Goal: Task Accomplishment & Management: Manage account settings

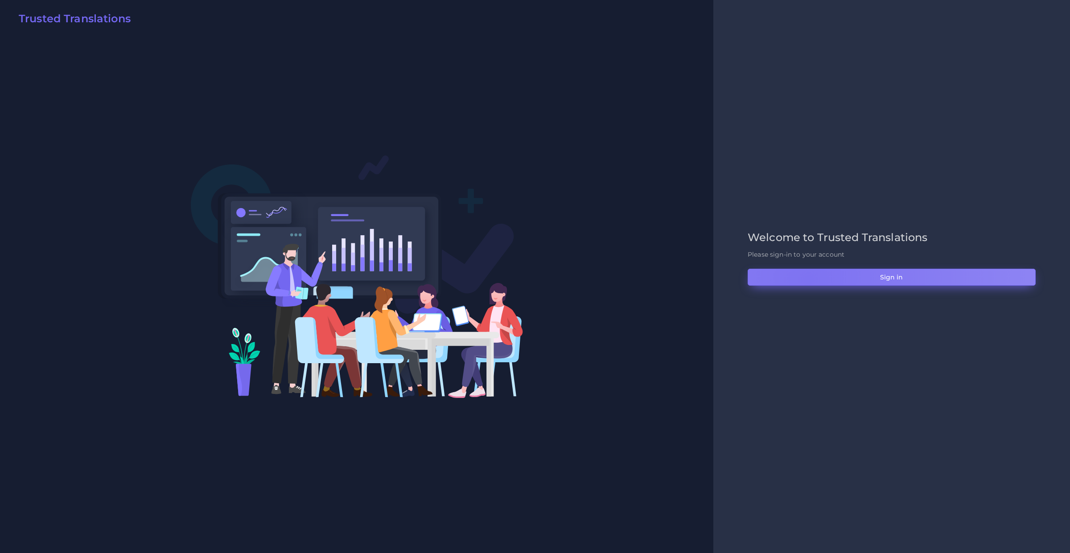
click at [808, 279] on button "Sign in" at bounding box center [891, 277] width 288 height 17
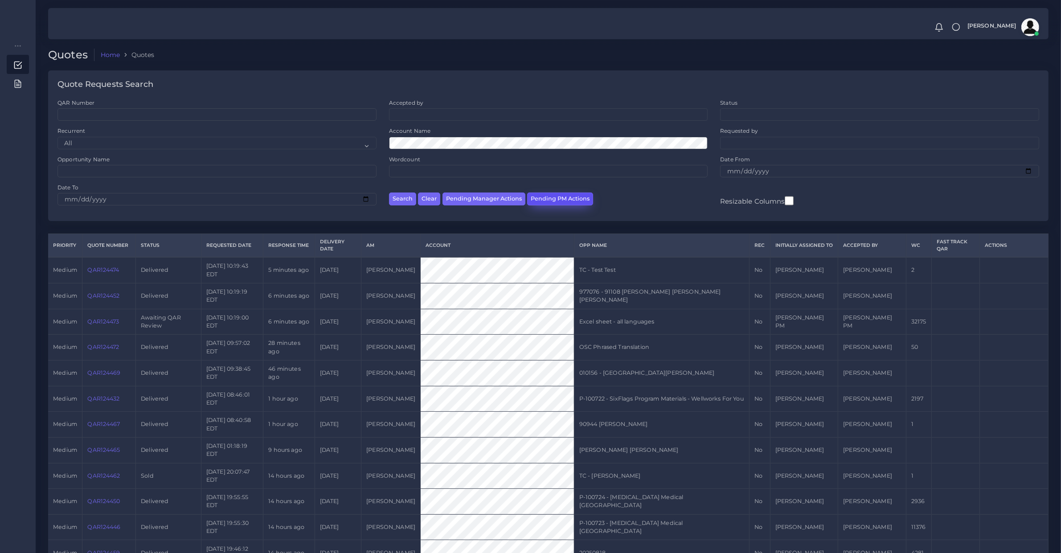
click at [536, 201] on button "Pending PM Actions" at bounding box center [560, 199] width 66 height 13
select select "awaiting_acceptance"
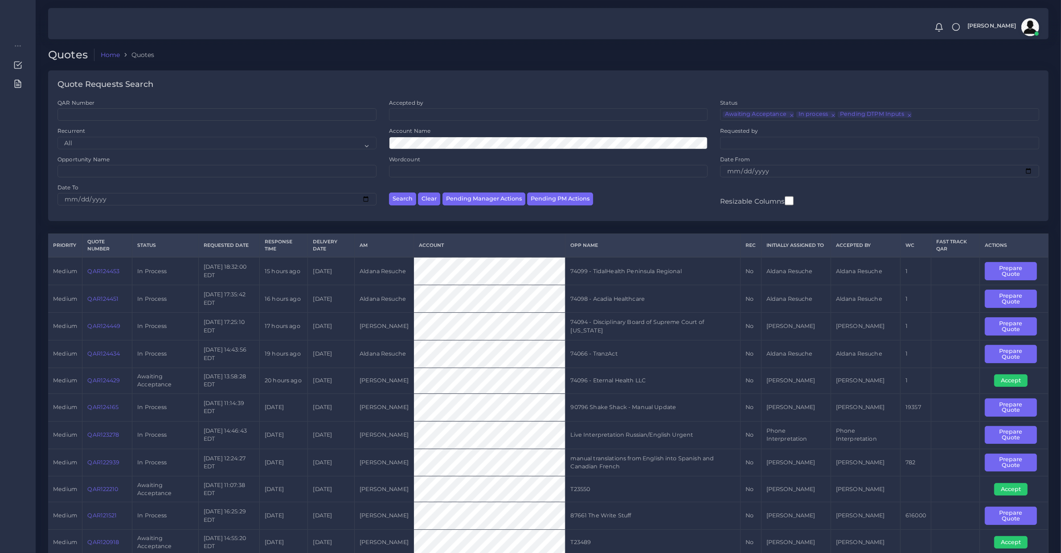
click at [482, 190] on div "Search Clear Pending Manager Actions Pending PM Actions" at bounding box center [549, 198] width 332 height 28
click at [488, 197] on button "Pending Manager Actions" at bounding box center [484, 199] width 83 height 13
select select "awaiting_manager_initial_review"
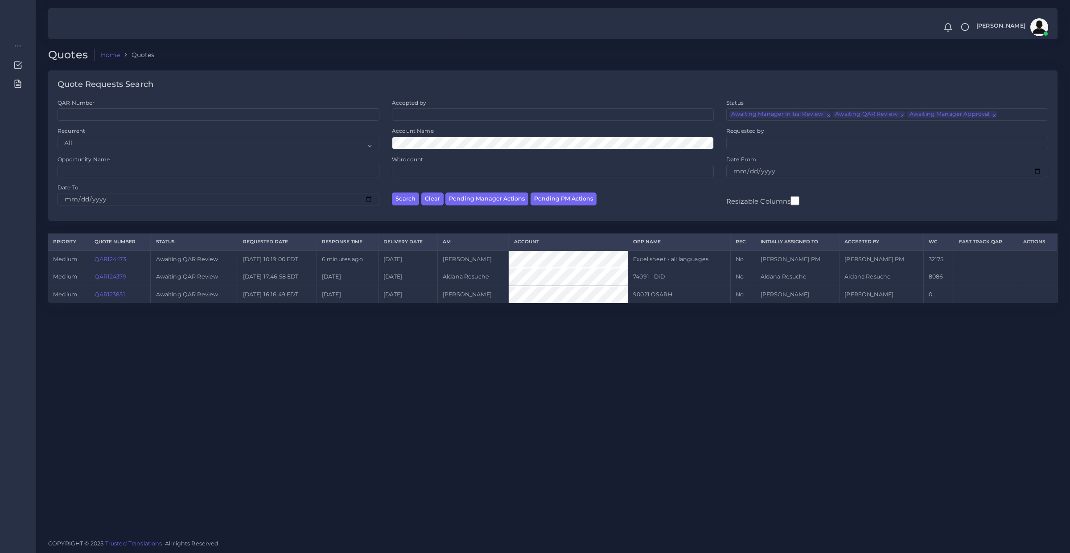
click at [121, 277] on link "QAR124379" at bounding box center [110, 276] width 32 height 7
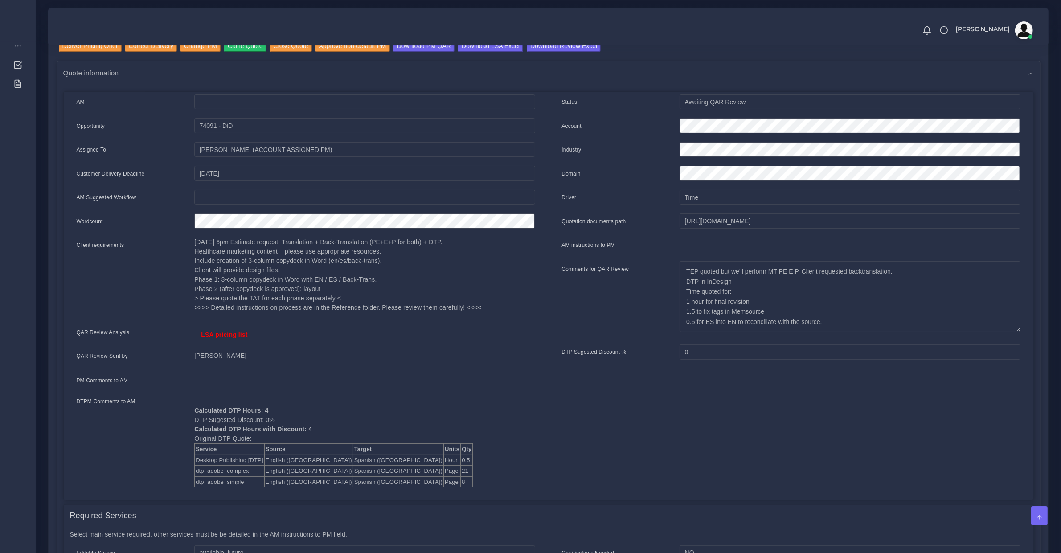
scroll to position [185, 0]
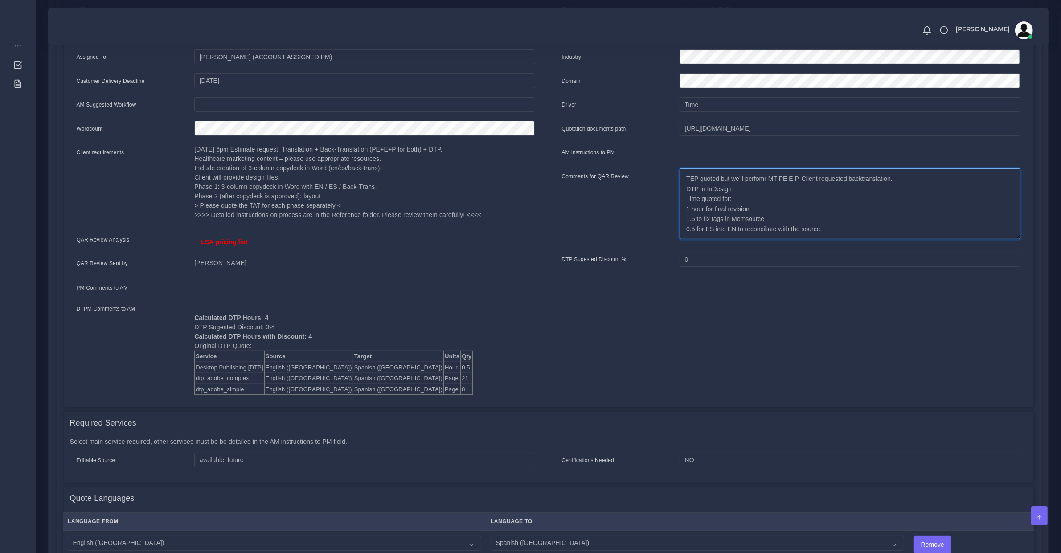
click at [870, 193] on textarea "TEP quoted but we'll perfomr MT PE E P. Client requested backtranslation. DTP i…" at bounding box center [850, 203] width 340 height 71
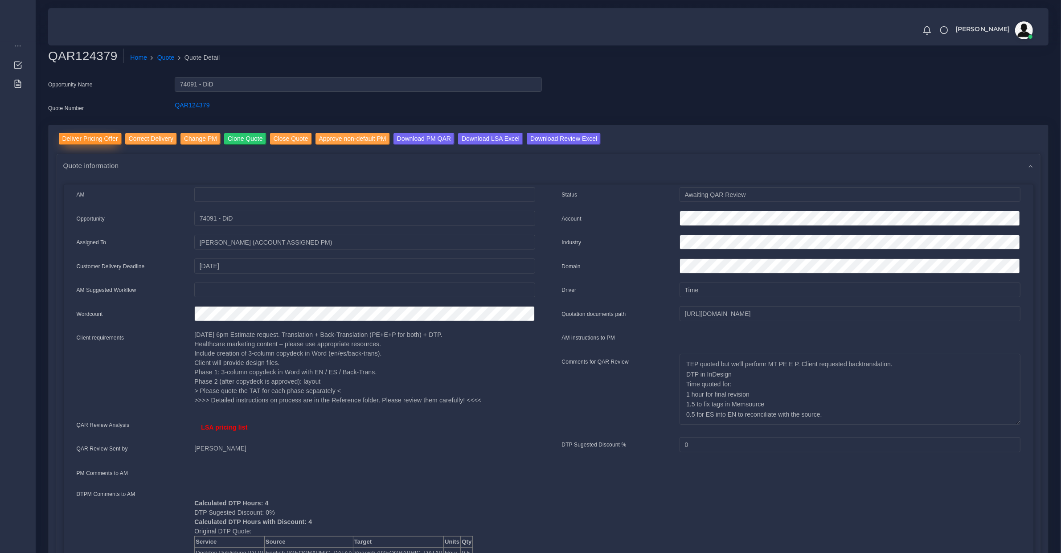
click at [85, 135] on input "Deliver Pricing Offer" at bounding box center [90, 139] width 63 height 12
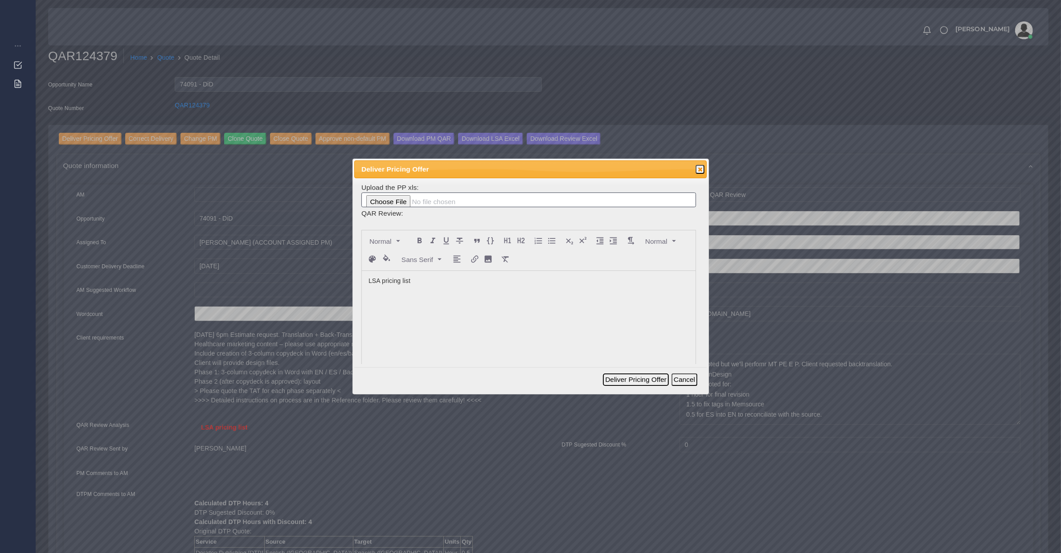
click at [631, 383] on button "Deliver Pricing Offer" at bounding box center [636, 379] width 66 height 12
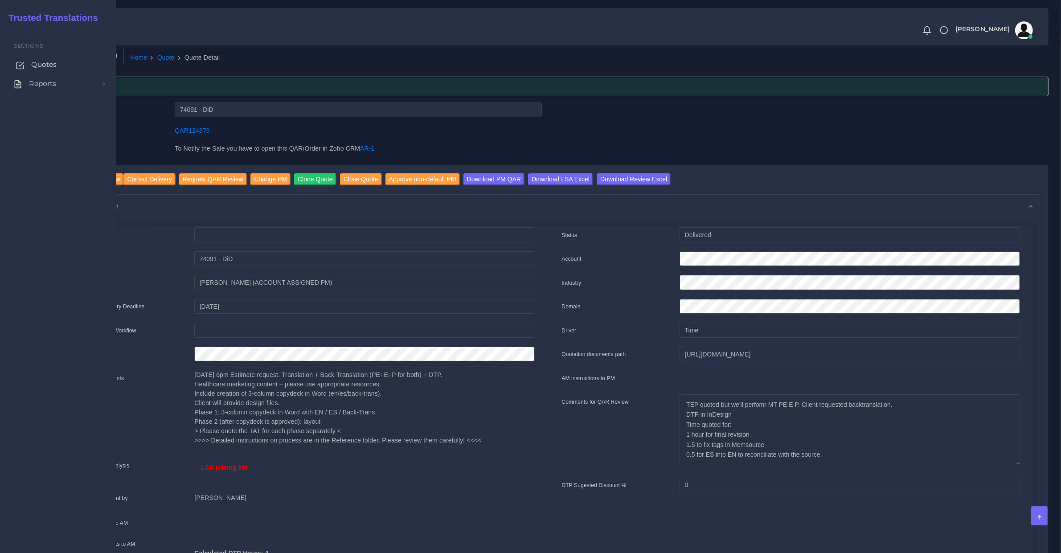
click at [43, 66] on span "Quotes" at bounding box center [43, 65] width 25 height 10
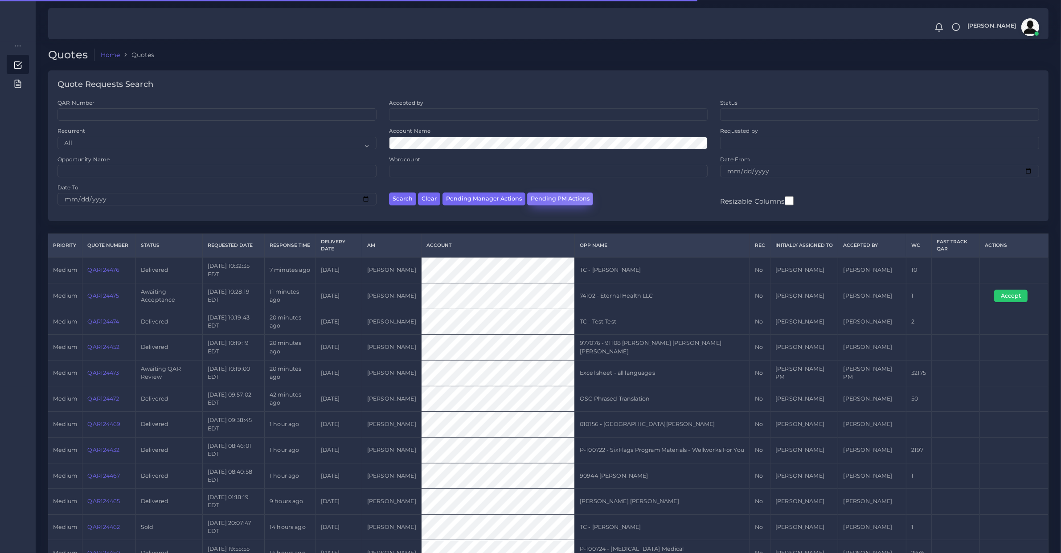
click at [539, 199] on button "Pending PM Actions" at bounding box center [560, 199] width 66 height 13
select select "awaiting_acceptance"
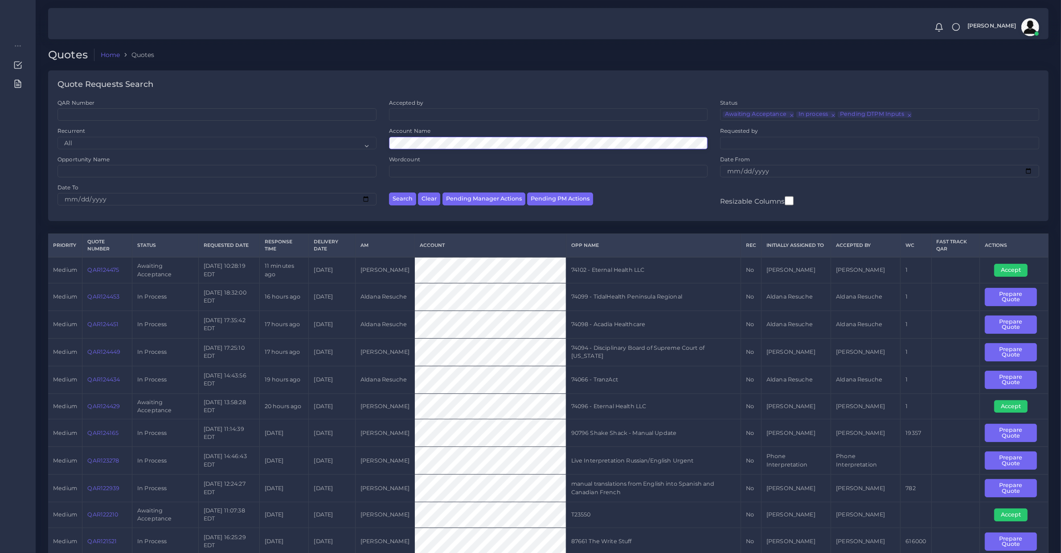
click at [389, 193] on button "Search" at bounding box center [402, 199] width 27 height 13
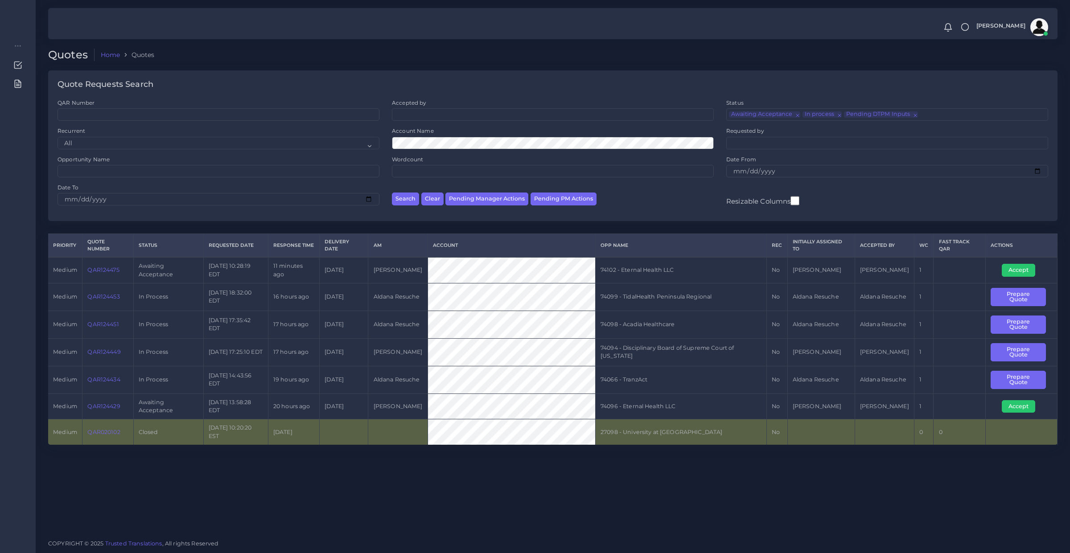
click at [368, 469] on div "Quotes Home Quotes Quote Requests Search QAR Number Accepted by All [PERSON_NAM…" at bounding box center [553, 266] width 1034 height 532
click at [232, 533] on footer "COPYRIGHT © 2025 Trusted Translations , All rights Reserved" at bounding box center [553, 542] width 1034 height 21
click at [217, 515] on div "Quotes Home Quotes Quote Requests Search QAR Number Accepted by All [PERSON_NAM…" at bounding box center [553, 266] width 1034 height 532
